Goal: Check status: Check status

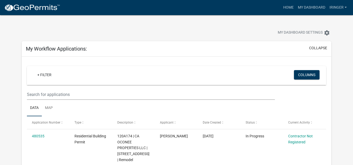
scroll to position [74, 0]
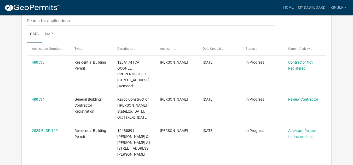
scroll to position [75, 0]
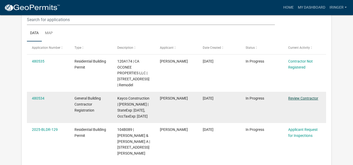
click at [306, 99] on link "Review Contractor" at bounding box center [303, 98] width 30 height 4
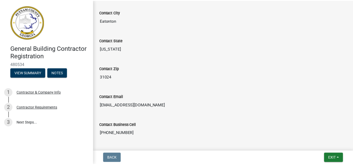
scroll to position [291, 0]
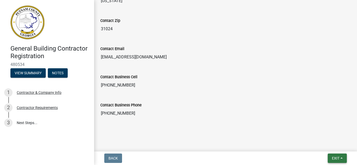
click at [338, 159] on span "Exit" at bounding box center [336, 159] width 8 height 4
click at [319, 141] on button "Save & Exit" at bounding box center [326, 145] width 42 height 13
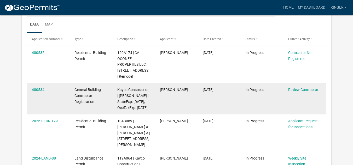
scroll to position [84, 0]
click at [300, 90] on link "Review Contractor" at bounding box center [303, 90] width 30 height 4
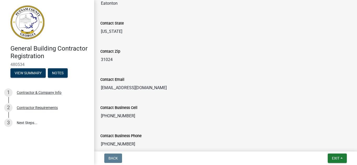
scroll to position [291, 0]
